Goal: Transaction & Acquisition: Book appointment/travel/reservation

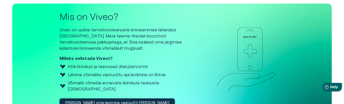
scroll to position [255, 0]
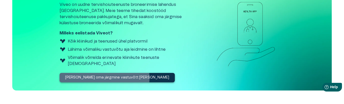
click at [104, 75] on p "[PERSON_NAME] oma järgmine vastuvõtt [PERSON_NAME]" at bounding box center [117, 77] width 104 height 5
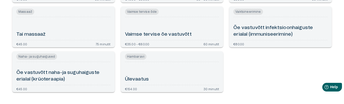
scroll to position [1245, 0]
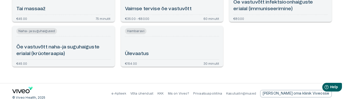
click at [66, 87] on div "© Viveo Health, 2025 e-Apteek Võta ühendust KKK Mis on Viveo? Privaatsuspoliiti…" at bounding box center [171, 94] width 319 height 21
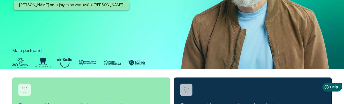
scroll to position [26, 0]
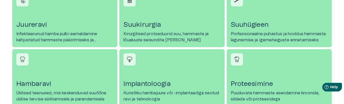
scroll to position [248, 0]
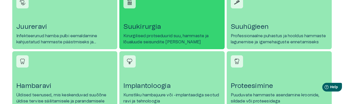
click at [139, 27] on h4 "Suukirurgia" at bounding box center [171, 27] width 97 height 8
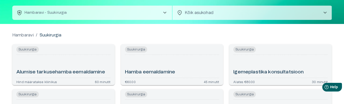
scroll to position [51, 0]
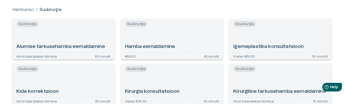
click at [154, 47] on h6 "Hamba eemaldamine" at bounding box center [150, 46] width 50 height 7
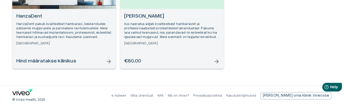
scroll to position [111, 0]
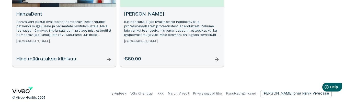
click at [214, 61] on span "arrow_forward" at bounding box center [216, 59] width 6 height 6
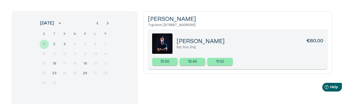
scroll to position [49, 0]
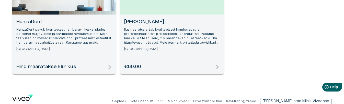
scroll to position [111, 0]
